Goal: Task Accomplishment & Management: Manage account settings

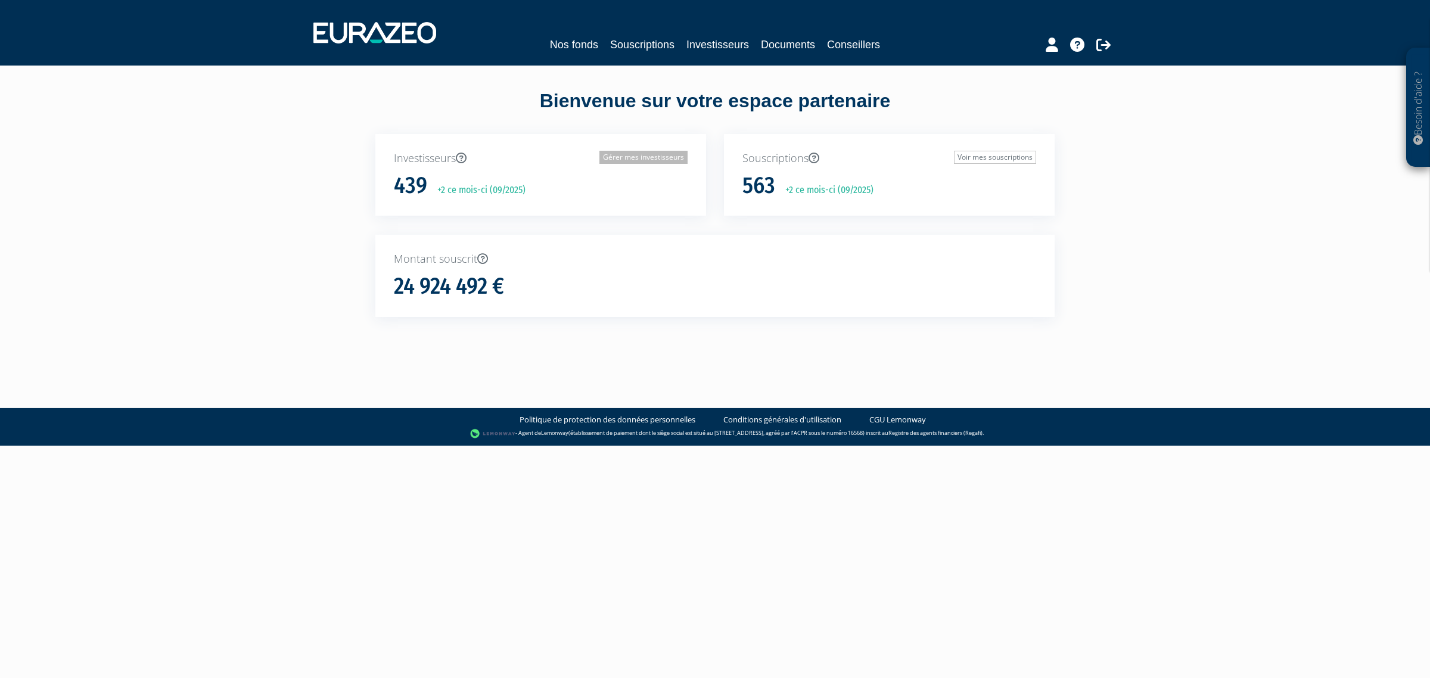
click at [645, 160] on link "Gérer mes investisseurs" at bounding box center [643, 157] width 88 height 13
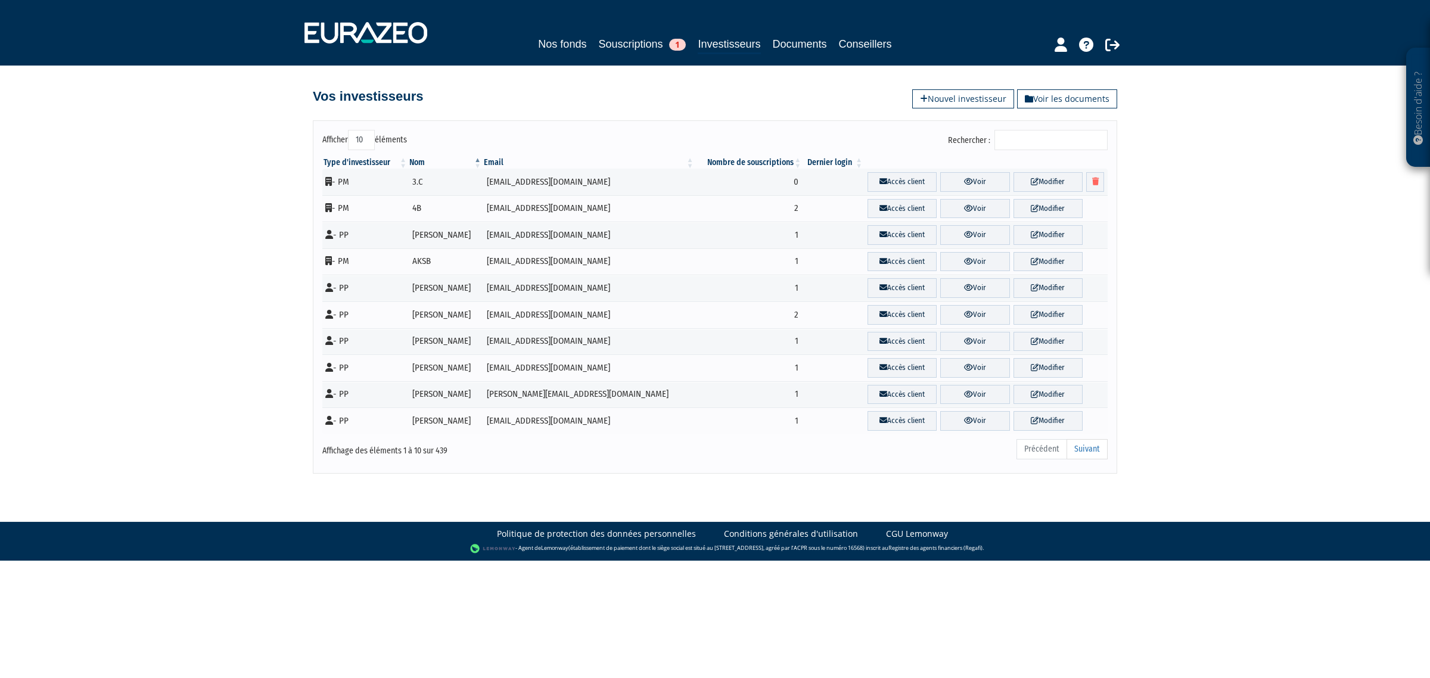
click at [1076, 135] on input "Rechercher :" at bounding box center [1050, 140] width 113 height 20
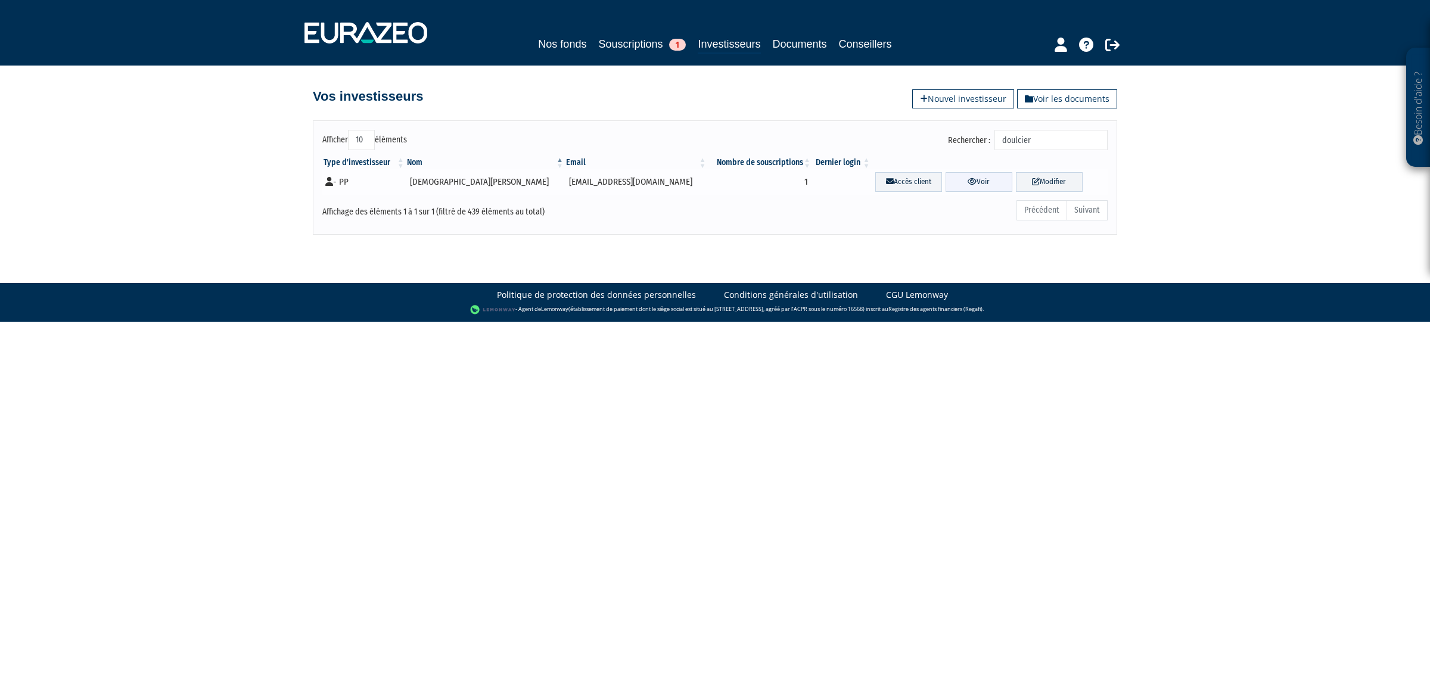
type input "doulcier"
click at [970, 183] on link "Voir" at bounding box center [978, 182] width 67 height 20
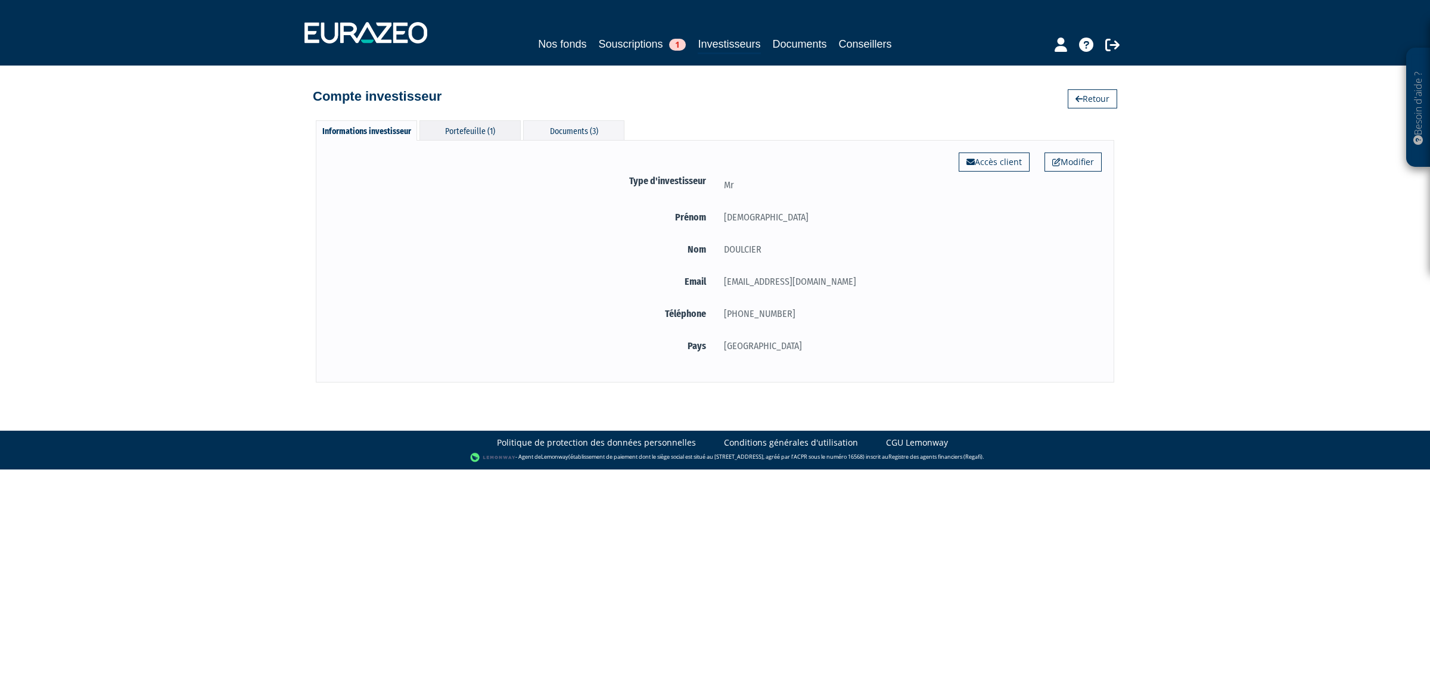
click at [486, 129] on div "Portefeuille (1)" at bounding box center [469, 130] width 101 height 20
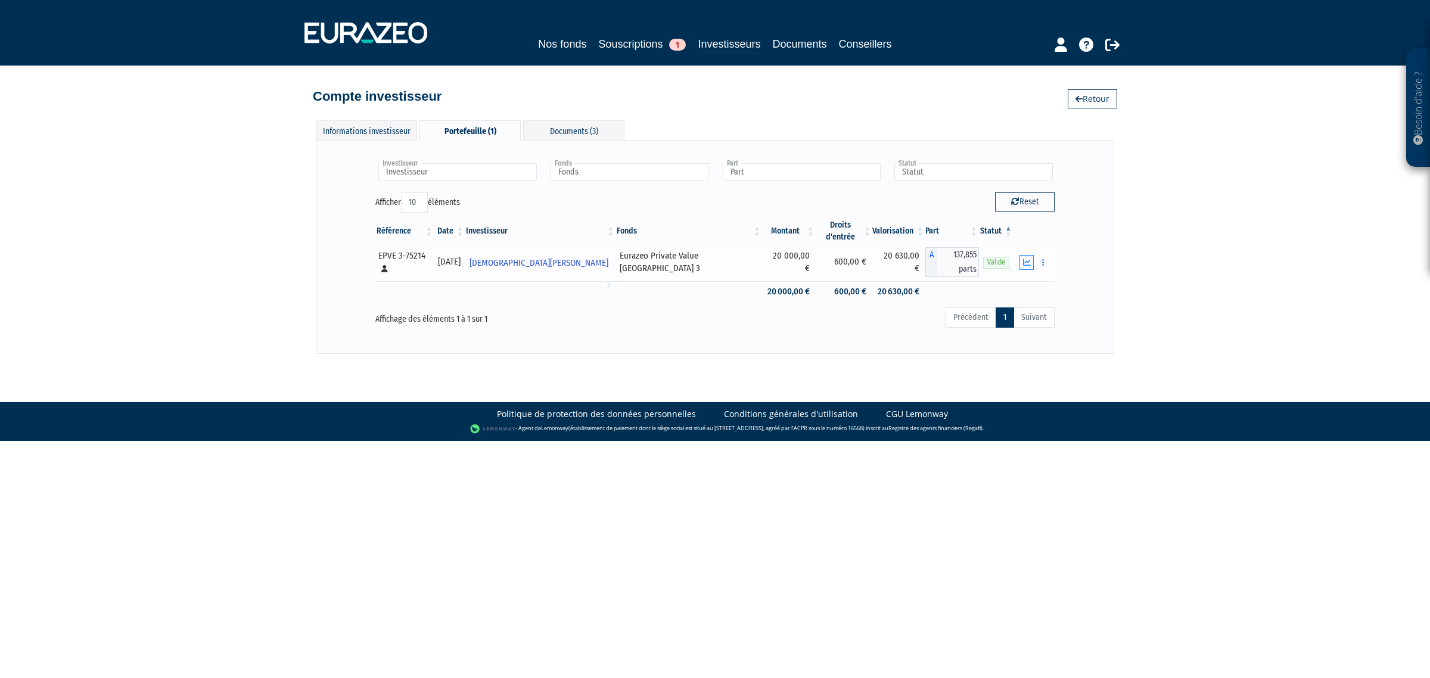
click at [1022, 255] on button "button" at bounding box center [1026, 262] width 14 height 15
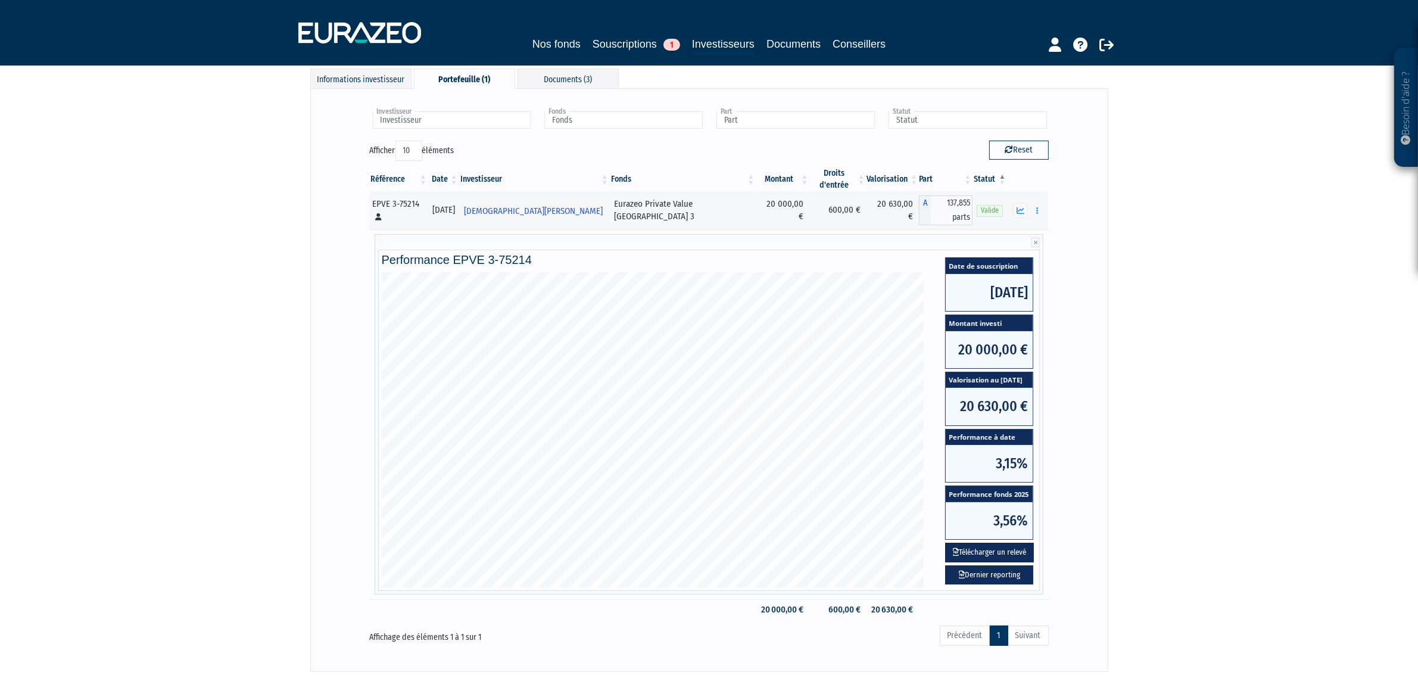
scroll to position [74, 0]
